Goal: Book appointment/travel/reservation

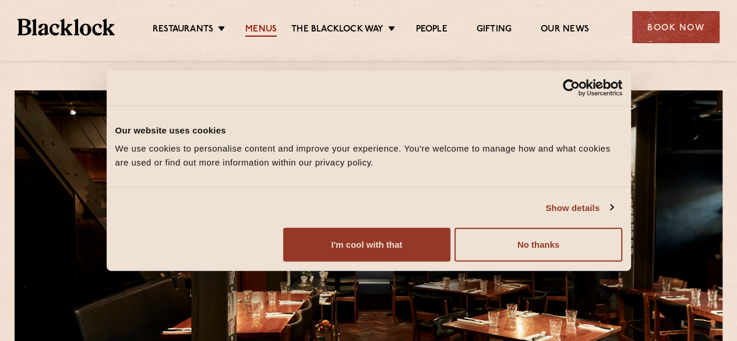
click at [262, 34] on link "Menus" at bounding box center [260, 30] width 31 height 13
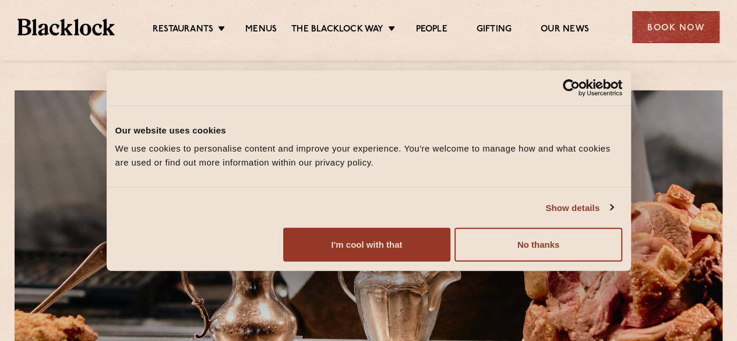
scroll to position [233, 0]
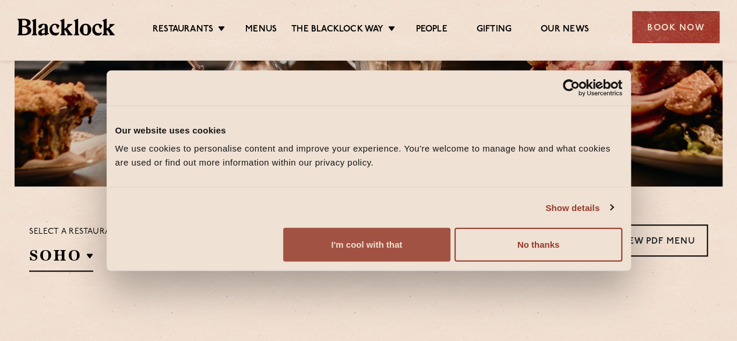
click at [450, 262] on button "I'm cool with that" at bounding box center [366, 245] width 167 height 34
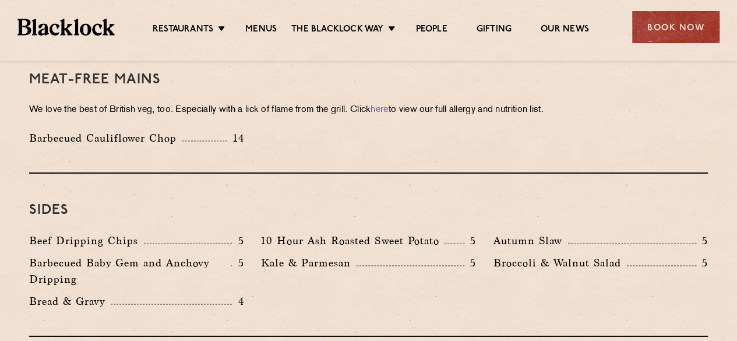
scroll to position [1923, 0]
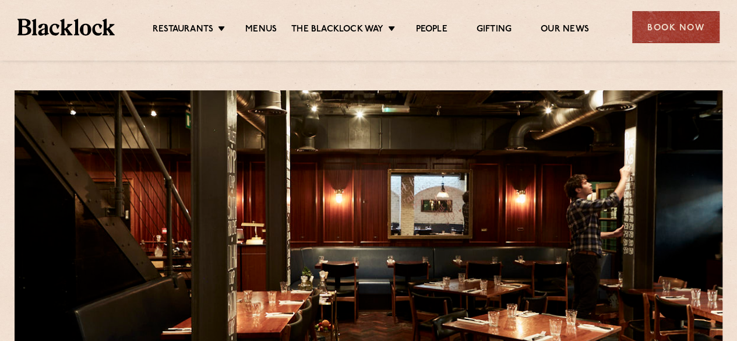
click at [267, 27] on link "Menus" at bounding box center [260, 30] width 31 height 13
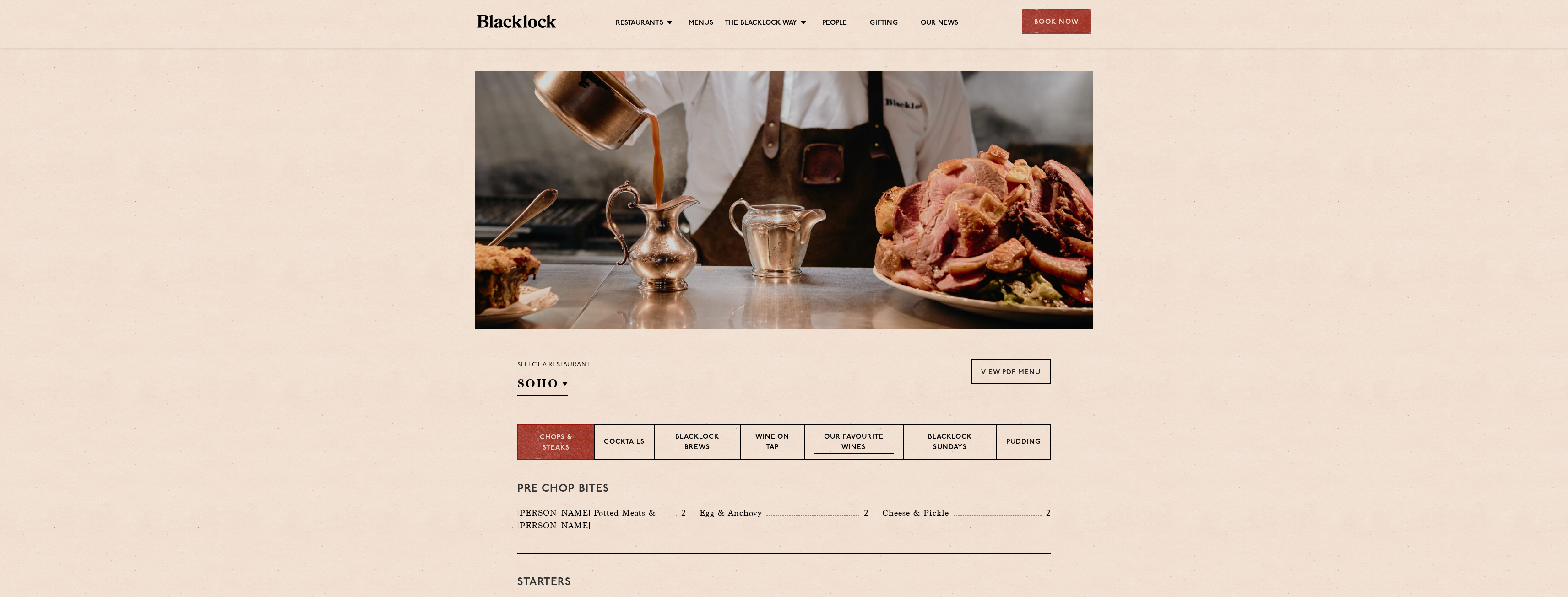
click at [579, 267] on p "Our favourite wines" at bounding box center [853, 443] width 79 height 21
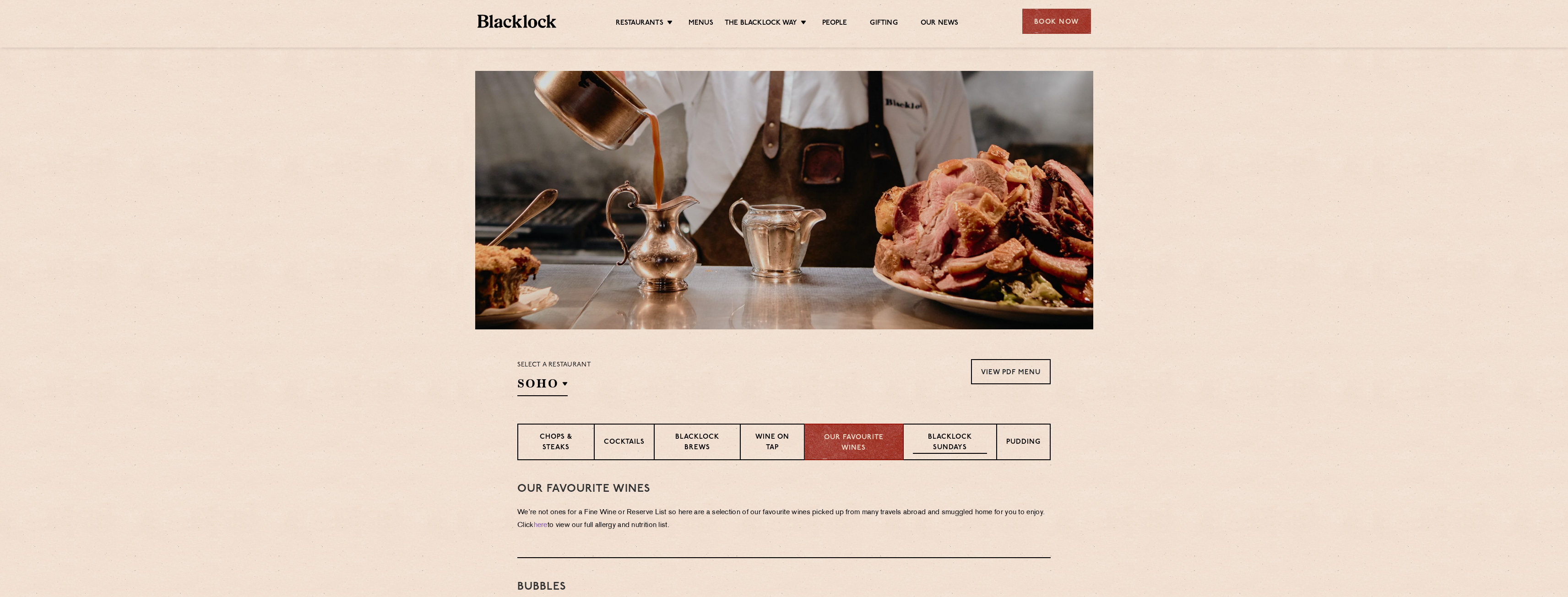
click at [579, 267] on p "Blacklock Sundays" at bounding box center [950, 443] width 74 height 21
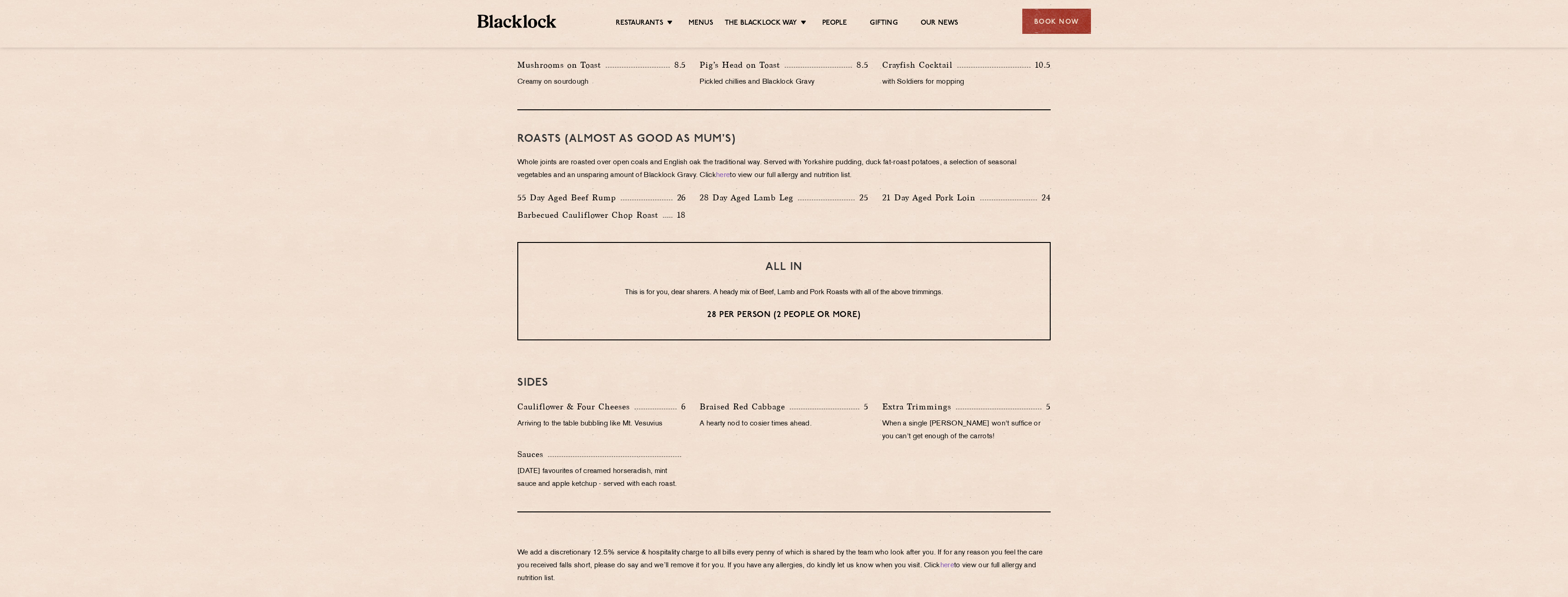
scroll to position [595, 0]
drag, startPoint x: 874, startPoint y: 315, endPoint x: 610, endPoint y: 291, distance: 265.1
click at [579, 267] on div "ALL IN This is for you, dear sharers. A heady mix of Beef, Lamb and Pork Roasts…" at bounding box center [783, 290] width 533 height 98
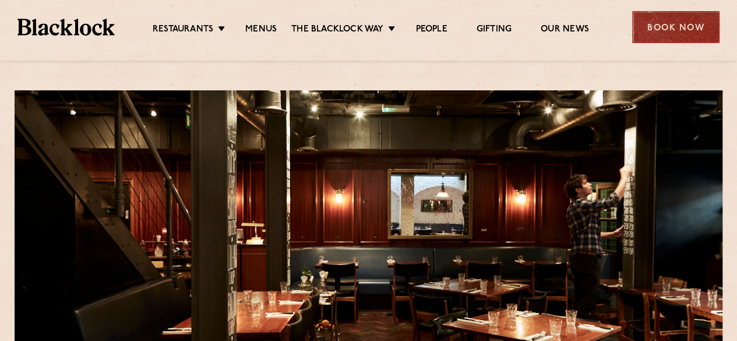
click at [691, 16] on div "Book Now" at bounding box center [675, 27] width 87 height 32
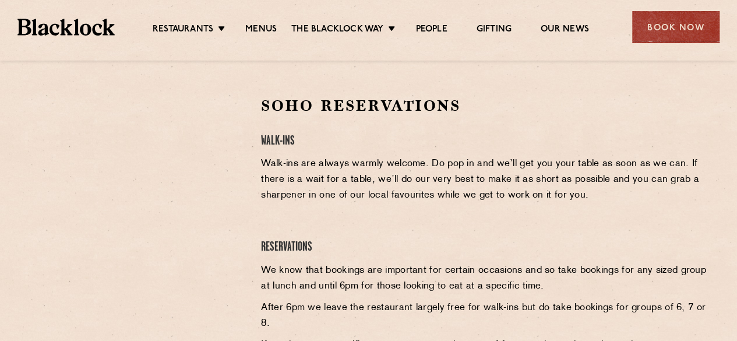
scroll to position [408, 0]
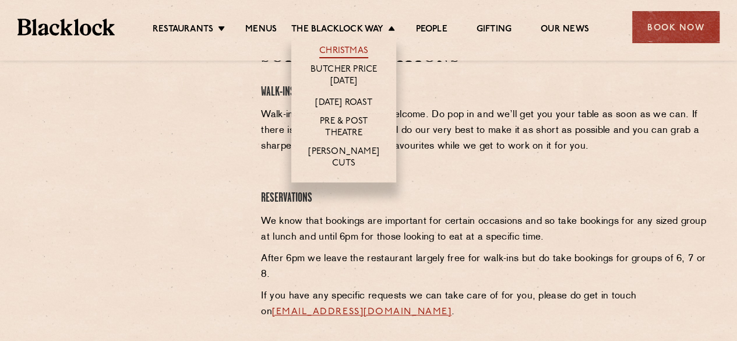
click at [341, 48] on link "Christmas" at bounding box center [343, 51] width 49 height 13
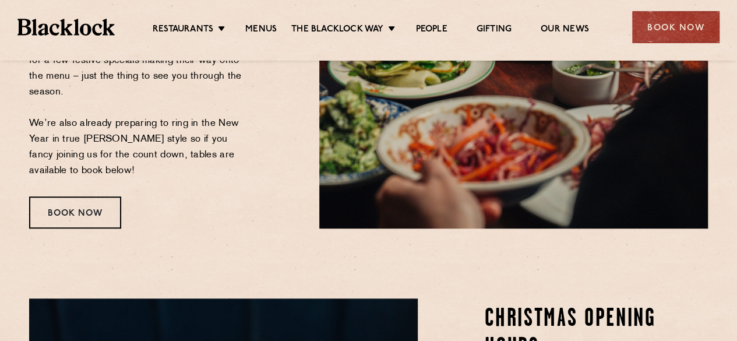
scroll to position [233, 0]
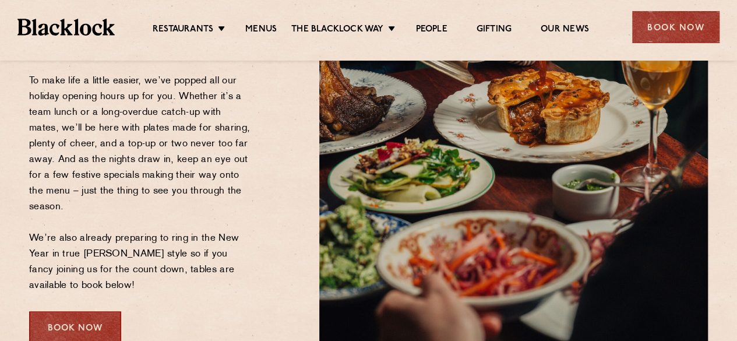
click at [51, 322] on div "Book Now" at bounding box center [75, 327] width 92 height 32
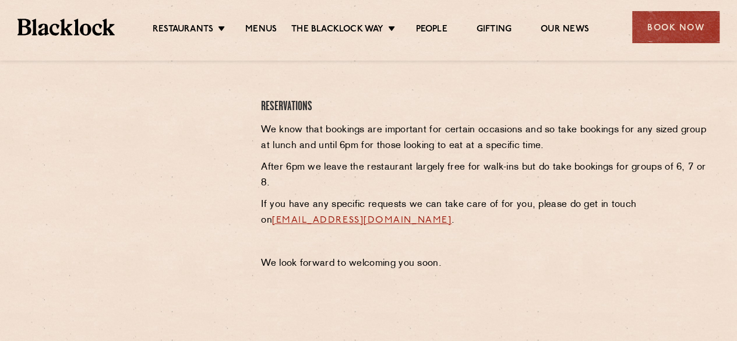
scroll to position [524, 0]
